Goal: Contribute content: Contribute content

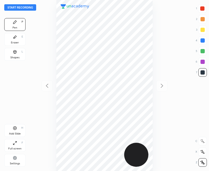
scroll to position [171, 124]
click at [15, 7] on button "Start recording" at bounding box center [20, 7] width 32 height 6
click at [17, 53] on icon at bounding box center [15, 52] width 4 height 4
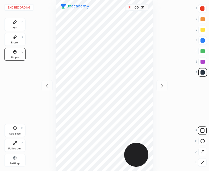
click at [201, 161] on icon at bounding box center [202, 162] width 4 height 4
click at [14, 25] on div "Pen P" at bounding box center [14, 24] width 21 height 13
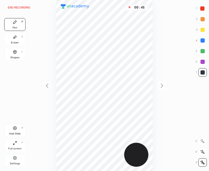
click at [20, 8] on button "End recording" at bounding box center [18, 7] width 29 height 6
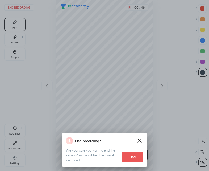
click at [134, 156] on button "End" at bounding box center [131, 156] width 21 height 11
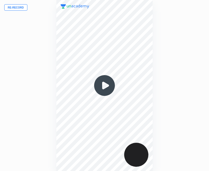
click at [13, 7] on button "Re-record" at bounding box center [15, 7] width 23 height 6
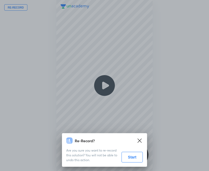
click at [135, 155] on button "Start" at bounding box center [131, 156] width 21 height 11
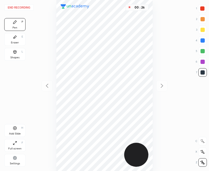
click at [15, 60] on div "Shapes L" at bounding box center [14, 54] width 21 height 13
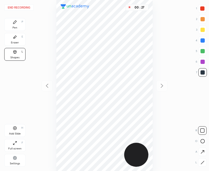
click at [200, 162] on icon at bounding box center [202, 162] width 4 height 4
click at [17, 23] on icon at bounding box center [15, 22] width 4 height 4
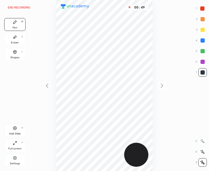
click at [14, 56] on div "Shapes" at bounding box center [14, 57] width 9 height 3
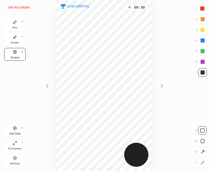
click at [200, 162] on icon at bounding box center [202, 162] width 4 height 4
click at [19, 28] on div "Pen P" at bounding box center [14, 24] width 21 height 13
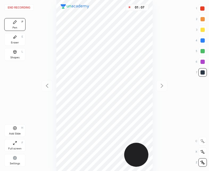
click at [203, 9] on div at bounding box center [202, 8] width 4 height 4
click at [17, 129] on div "Add Slide H" at bounding box center [14, 130] width 21 height 13
click at [48, 88] on icon at bounding box center [47, 85] width 6 height 6
click at [162, 84] on icon at bounding box center [161, 86] width 2 height 4
click at [45, 90] on div at bounding box center [46, 85] width 11 height 11
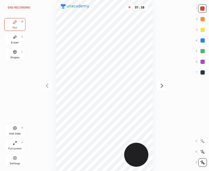
click at [162, 85] on icon at bounding box center [162, 85] width 6 height 6
click at [201, 73] on div at bounding box center [202, 72] width 4 height 4
click at [13, 52] on icon at bounding box center [15, 52] width 4 height 4
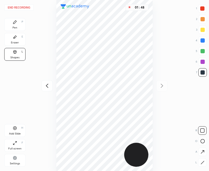
click at [15, 24] on div "Pen P" at bounding box center [14, 24] width 21 height 13
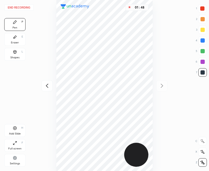
click at [52, 85] on div at bounding box center [46, 85] width 11 height 11
click at [203, 6] on div at bounding box center [202, 8] width 4 height 4
click at [163, 81] on div at bounding box center [161, 85] width 11 height 11
click at [15, 54] on div "Shapes L" at bounding box center [14, 54] width 21 height 13
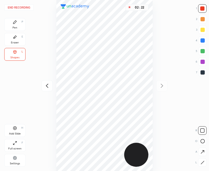
click at [15, 23] on icon at bounding box center [15, 22] width 4 height 4
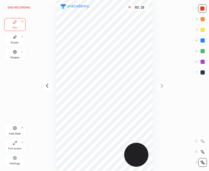
click at [14, 132] on div "Add Slide" at bounding box center [15, 133] width 12 height 3
click at [49, 85] on icon at bounding box center [47, 85] width 6 height 6
click at [166, 87] on div at bounding box center [161, 85] width 11 height 11
click at [12, 133] on div "Add Slide" at bounding box center [15, 133] width 12 height 3
click at [45, 84] on icon at bounding box center [47, 85] width 6 height 6
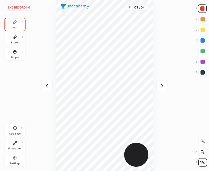
click at [159, 83] on icon at bounding box center [162, 85] width 6 height 6
click at [16, 128] on icon at bounding box center [15, 128] width 4 height 4
click at [46, 87] on icon at bounding box center [47, 85] width 6 height 6
click at [164, 85] on icon at bounding box center [162, 85] width 6 height 6
click at [44, 86] on icon at bounding box center [47, 85] width 6 height 6
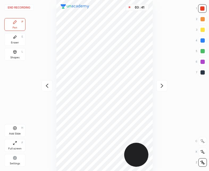
click at [45, 87] on icon at bounding box center [47, 85] width 6 height 6
click at [46, 87] on icon at bounding box center [47, 85] width 6 height 6
click at [162, 85] on icon at bounding box center [161, 86] width 2 height 4
click at [163, 83] on icon at bounding box center [162, 85] width 6 height 6
click at [164, 86] on icon at bounding box center [162, 85] width 6 height 6
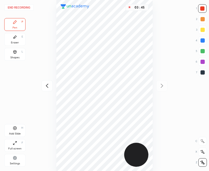
click at [22, 9] on button "End recording" at bounding box center [18, 7] width 29 height 6
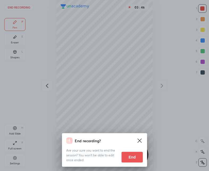
click at [133, 157] on button "End" at bounding box center [131, 156] width 21 height 11
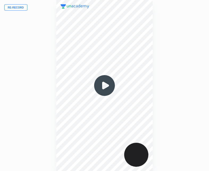
click at [103, 86] on img at bounding box center [105, 86] width 26 height 26
